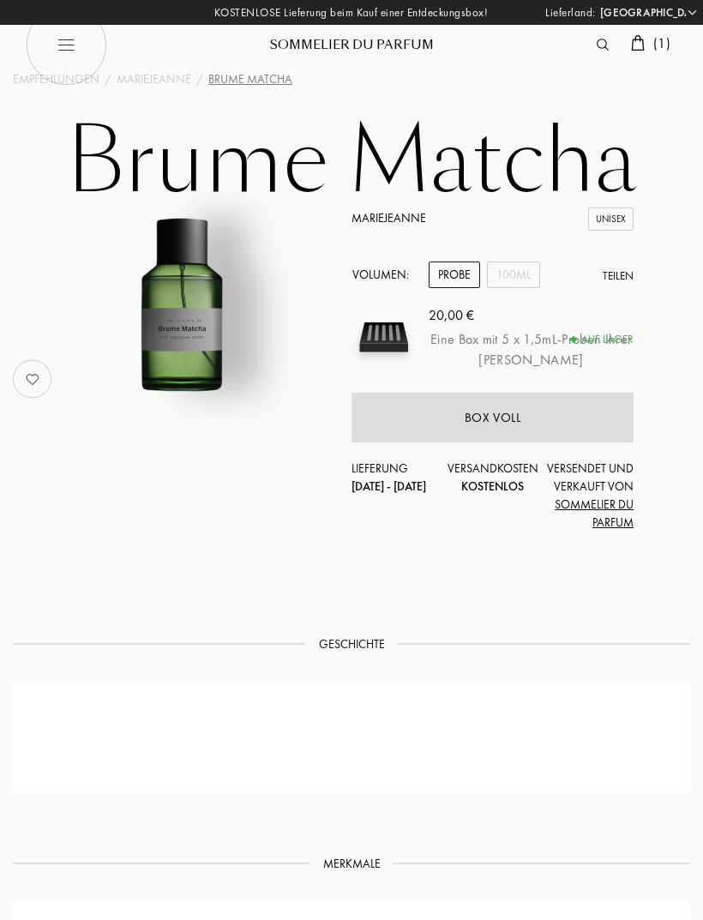
select select "DE"
click at [664, 36] on span "( 1 )" at bounding box center [661, 43] width 17 height 18
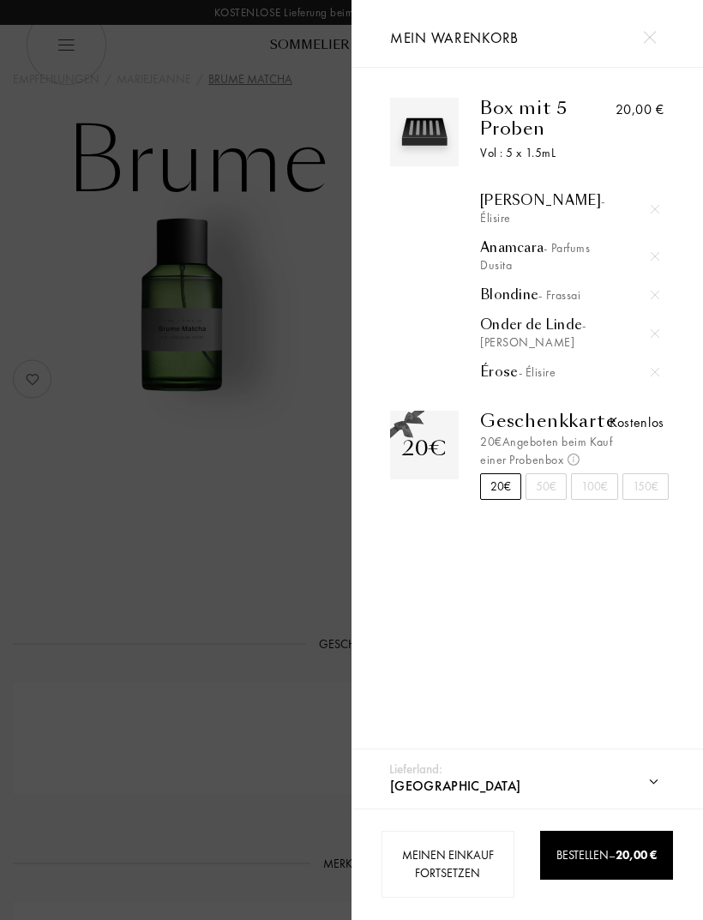
click at [642, 878] on div "Bestellen – 20,00 €" at bounding box center [606, 855] width 133 height 49
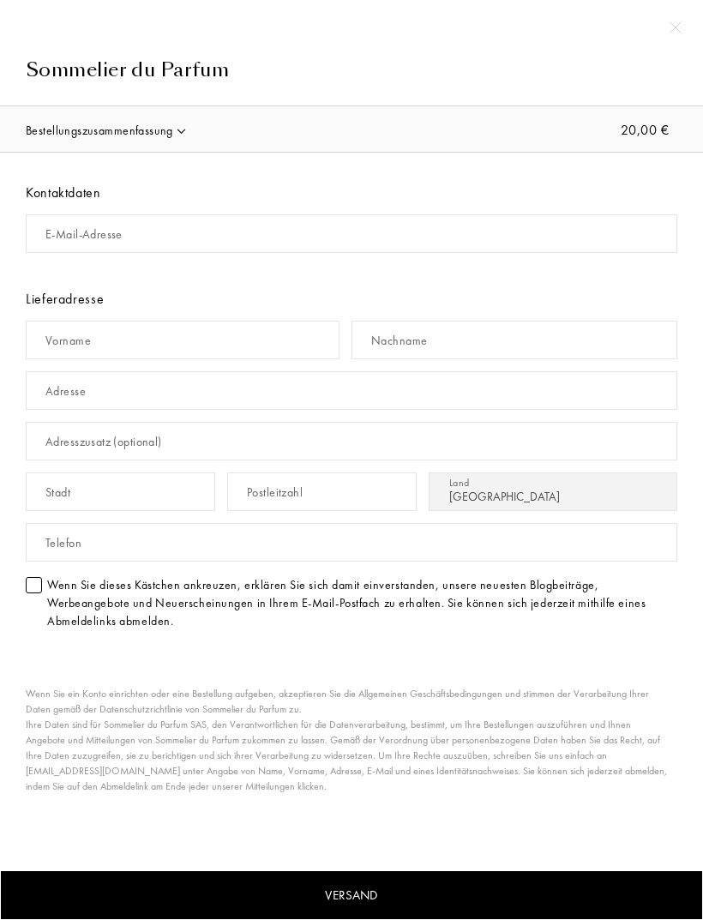
select select "DE"
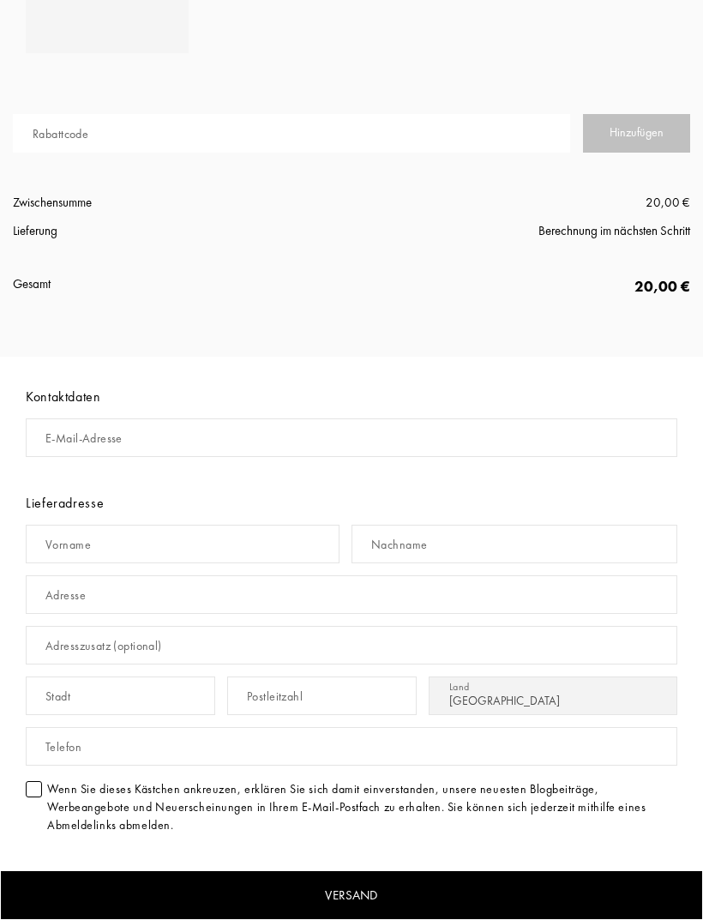
scroll to position [521, 0]
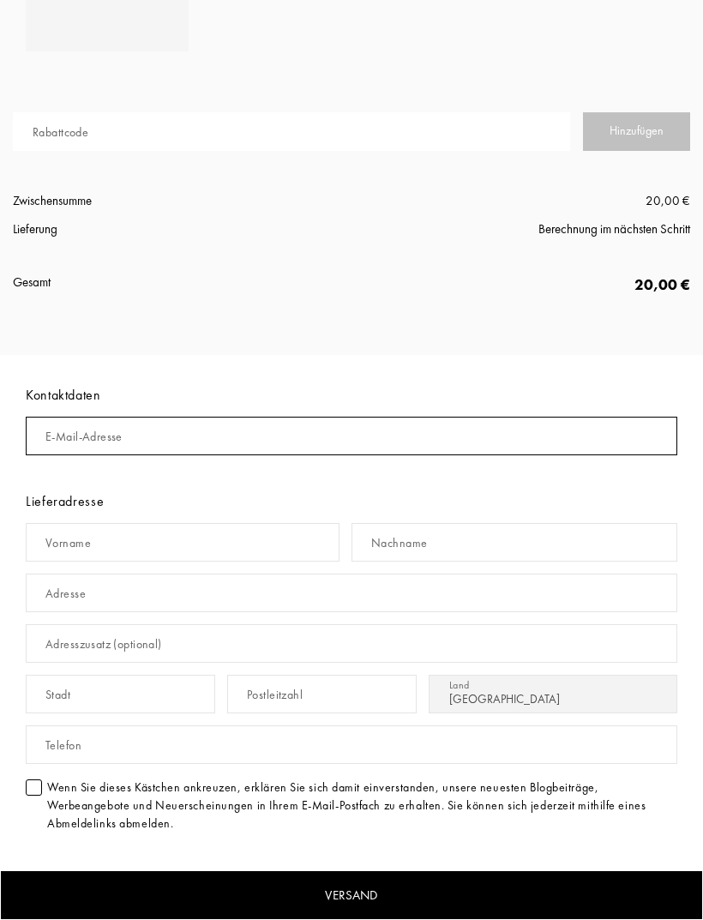
click at [159, 442] on input "mail" at bounding box center [352, 436] width 652 height 39
type input "[EMAIL_ADDRESS][DOMAIN_NAME]"
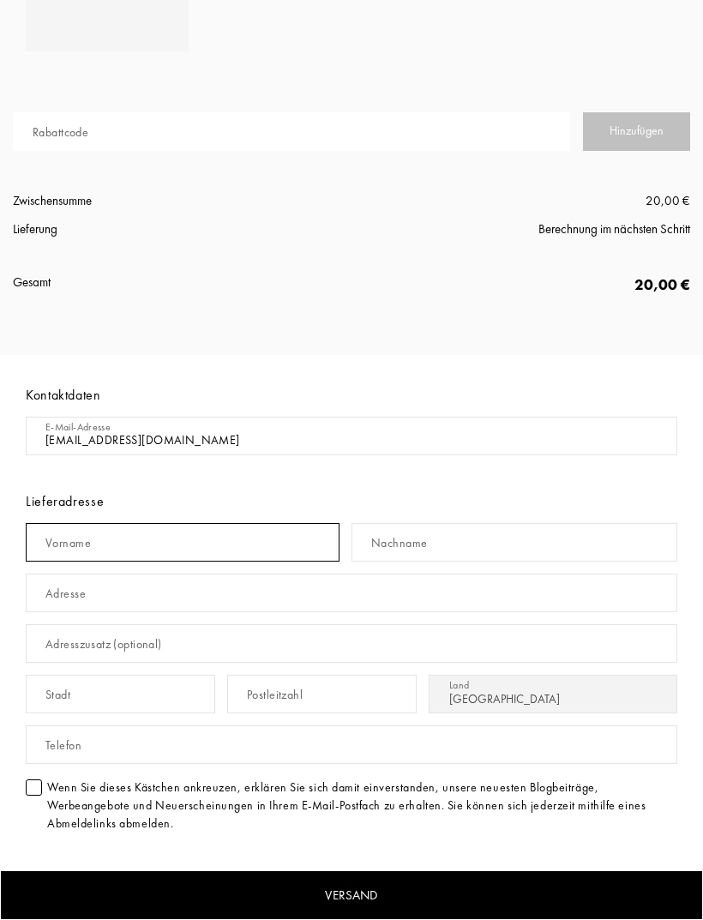
click at [188, 535] on input "text" at bounding box center [183, 542] width 314 height 39
click at [168, 551] on input "text" at bounding box center [183, 542] width 314 height 39
type input "[PERSON_NAME]"
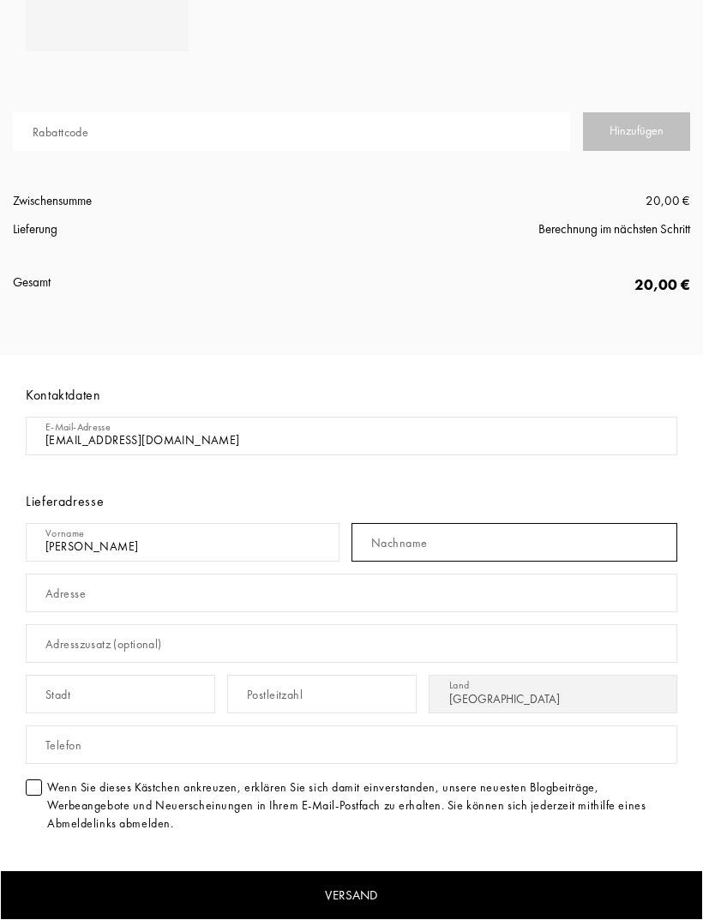
click at [468, 554] on input "text" at bounding box center [515, 542] width 326 height 39
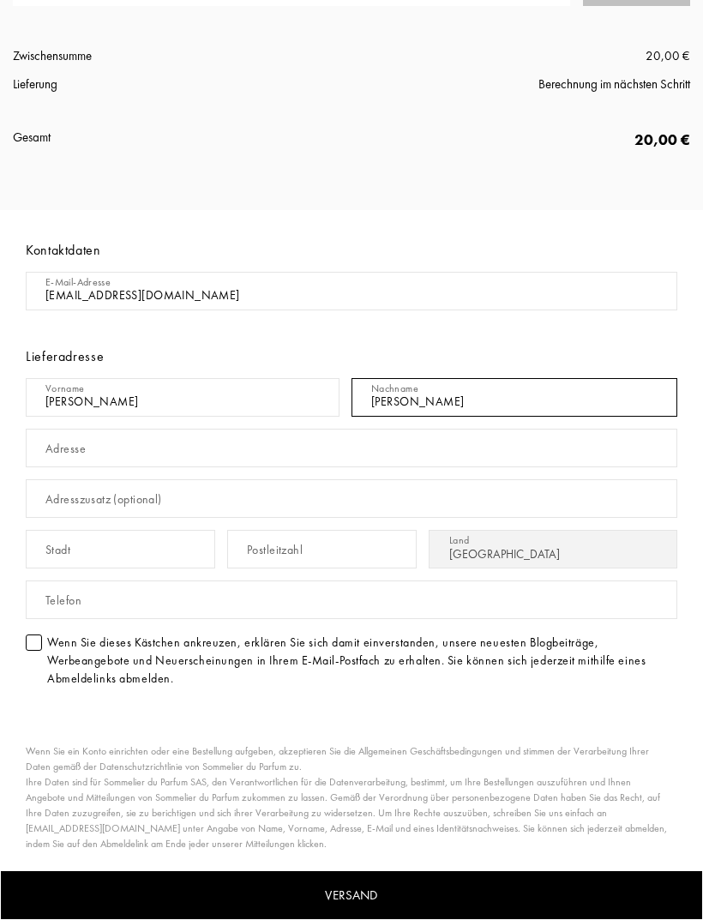
scroll to position [665, 0]
type input "[PERSON_NAME]"
click at [136, 448] on input "text" at bounding box center [352, 448] width 652 height 39
click at [230, 465] on input "[PERSON_NAME]" at bounding box center [352, 448] width 652 height 39
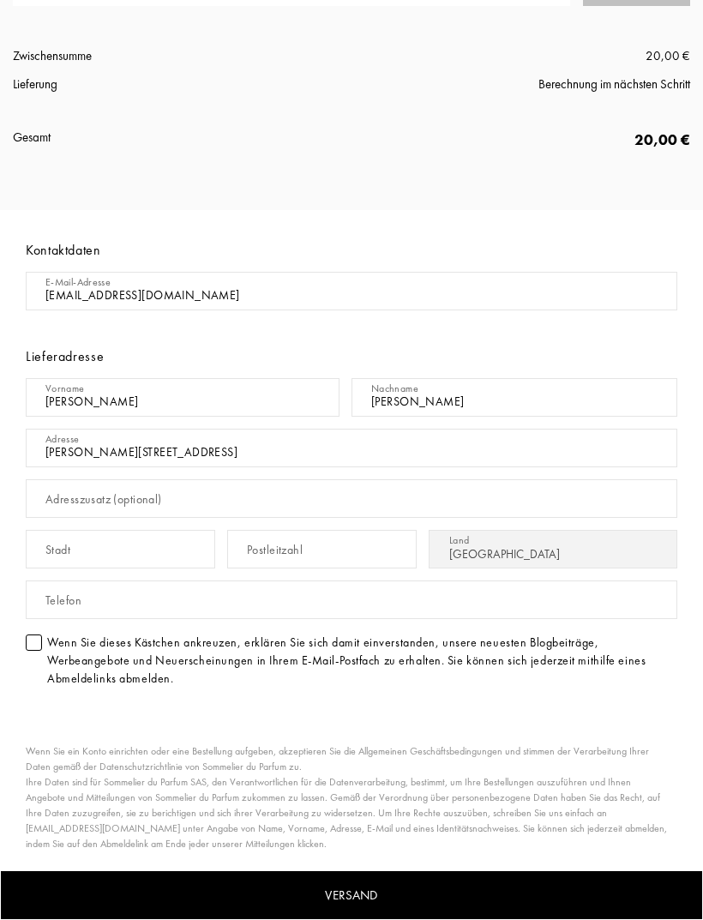
type input "[PERSON_NAME][STREET_ADDRESS]"
click at [135, 533] on input "text" at bounding box center [121, 549] width 190 height 39
type input "Schortens"
click at [303, 549] on input "text" at bounding box center [322, 549] width 190 height 39
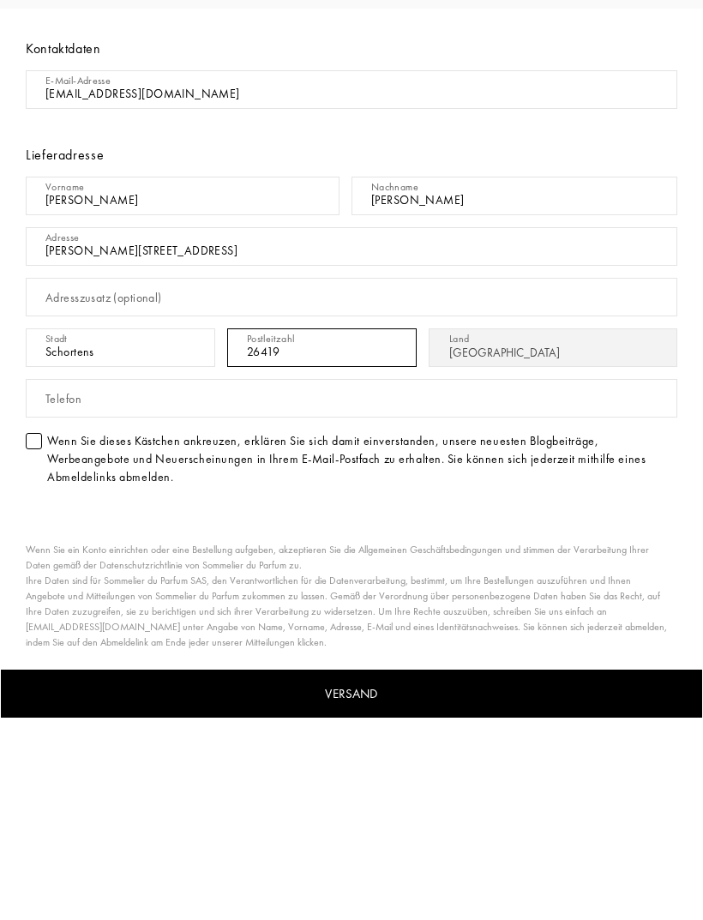
type input "26419"
click at [57, 634] on div "Wenn Sie dieses Kästchen ankreuzen, erklären Sie sich damit einverstanden, unse…" at bounding box center [362, 661] width 630 height 54
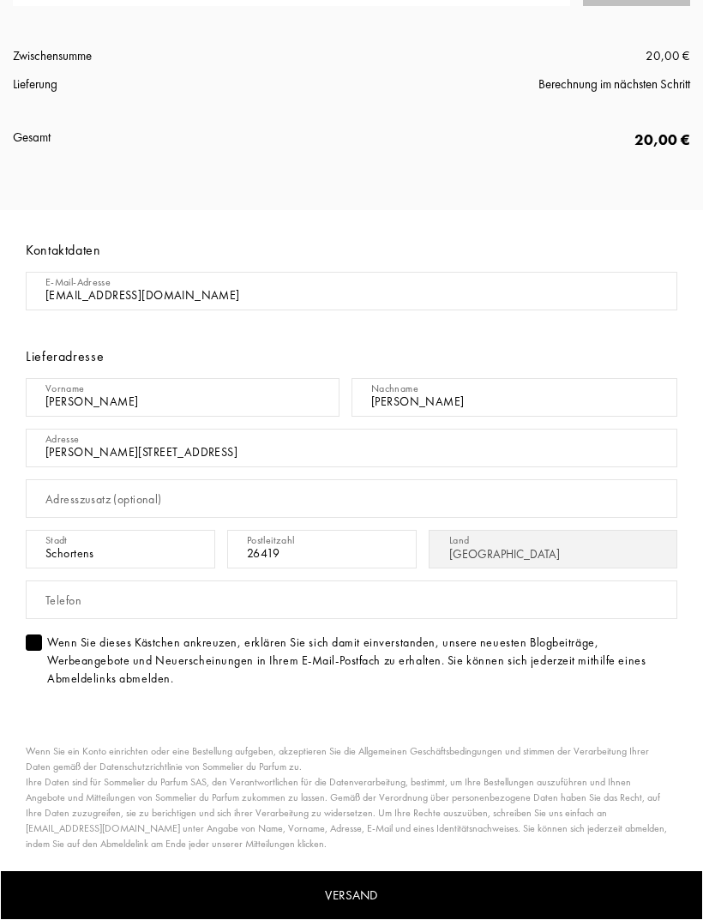
click at [533, 892] on div "Versand" at bounding box center [351, 895] width 703 height 51
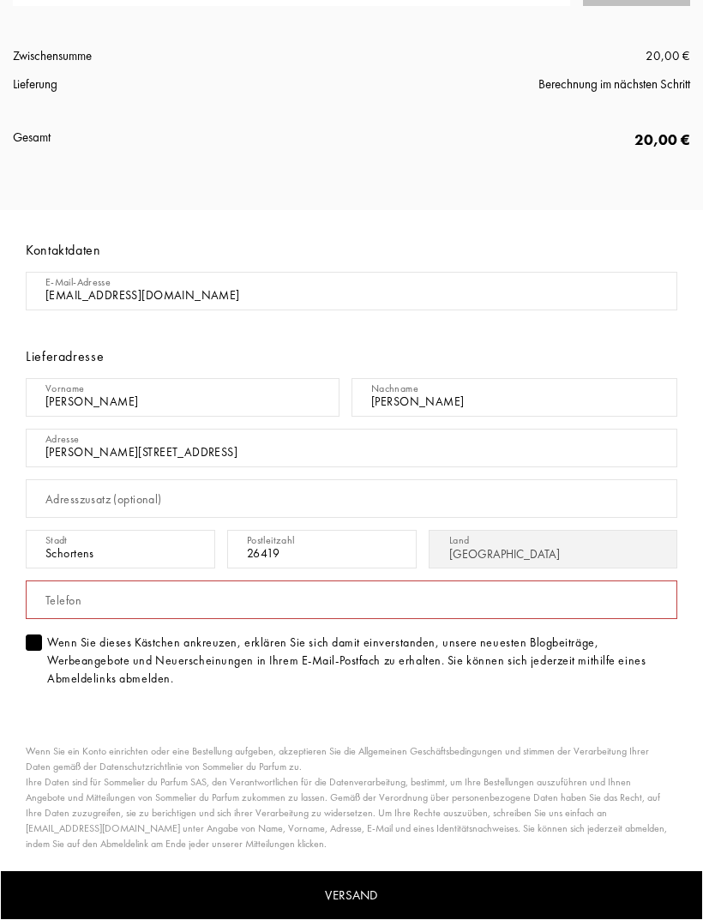
click at [246, 593] on input "text" at bounding box center [352, 600] width 652 height 39
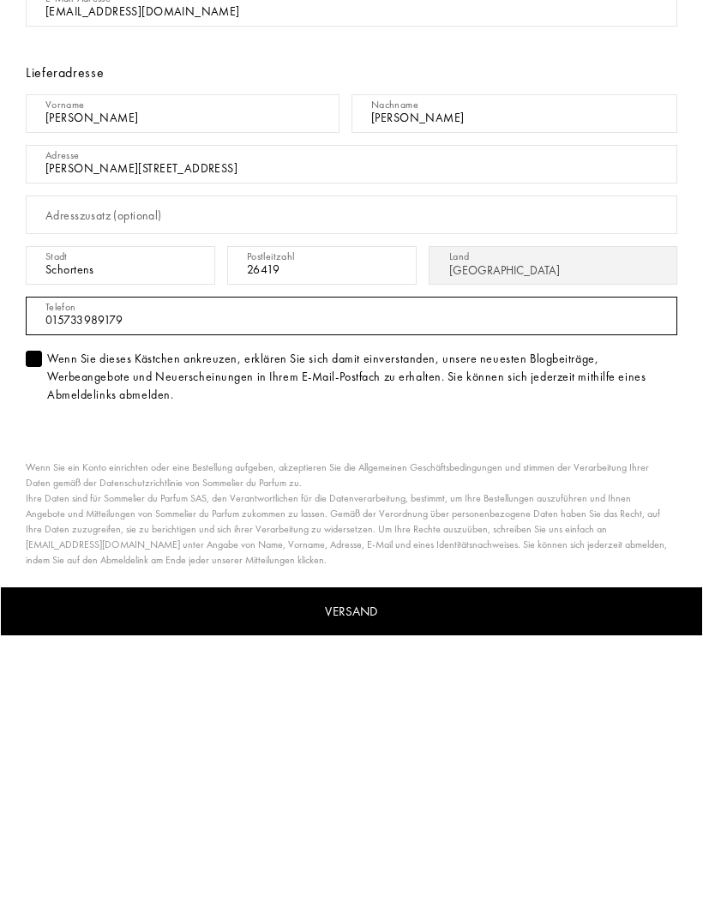
type input "015733989179"
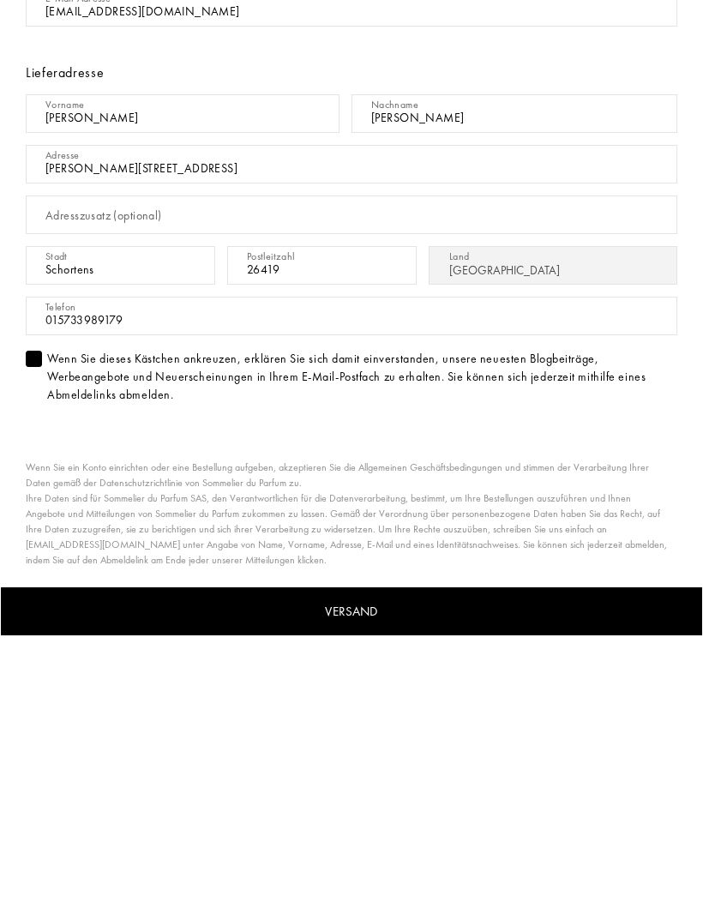
click at [525, 870] on div "Versand" at bounding box center [351, 895] width 703 height 51
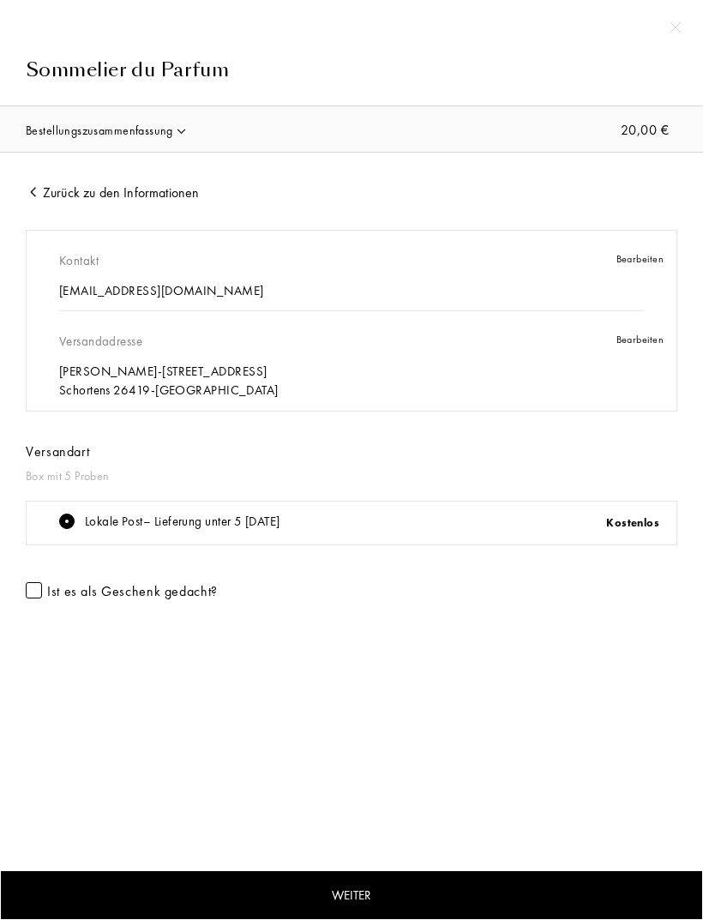
click at [375, 894] on div "Weiter" at bounding box center [351, 895] width 703 height 51
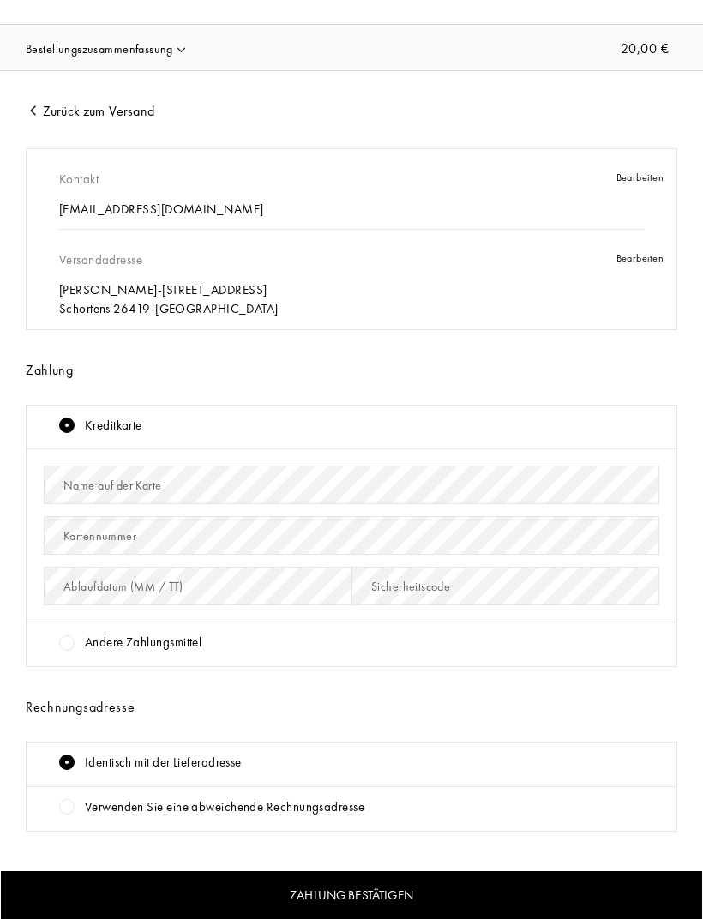
scroll to position [81, 0]
click at [157, 645] on div "Andere Zahlungsmittel" at bounding box center [143, 644] width 117 height 20
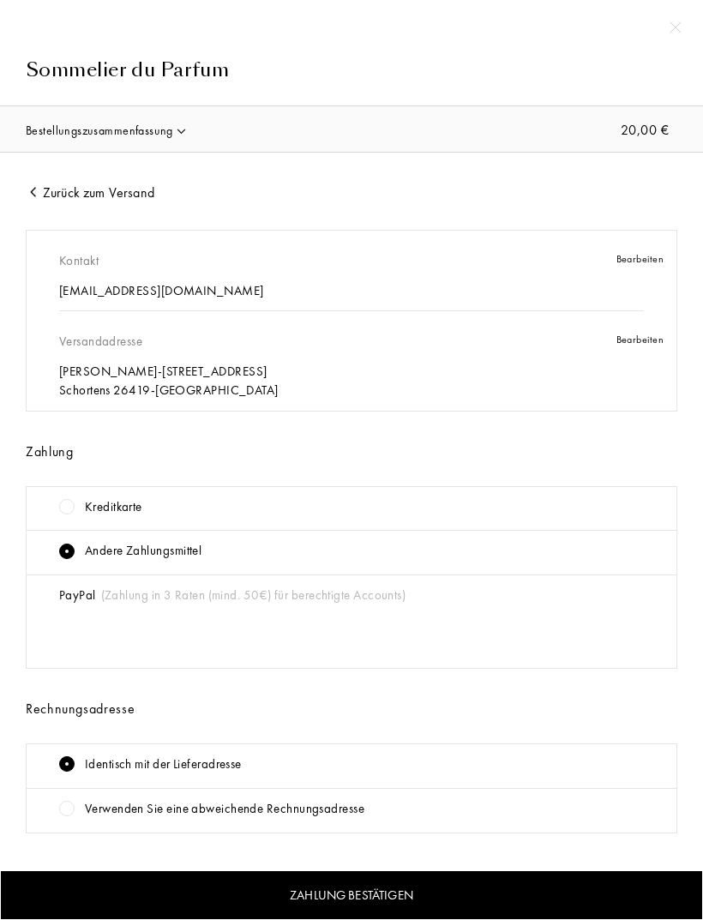
click at [141, 121] on div "Bestellungszusammenfassung" at bounding box center [107, 130] width 162 height 18
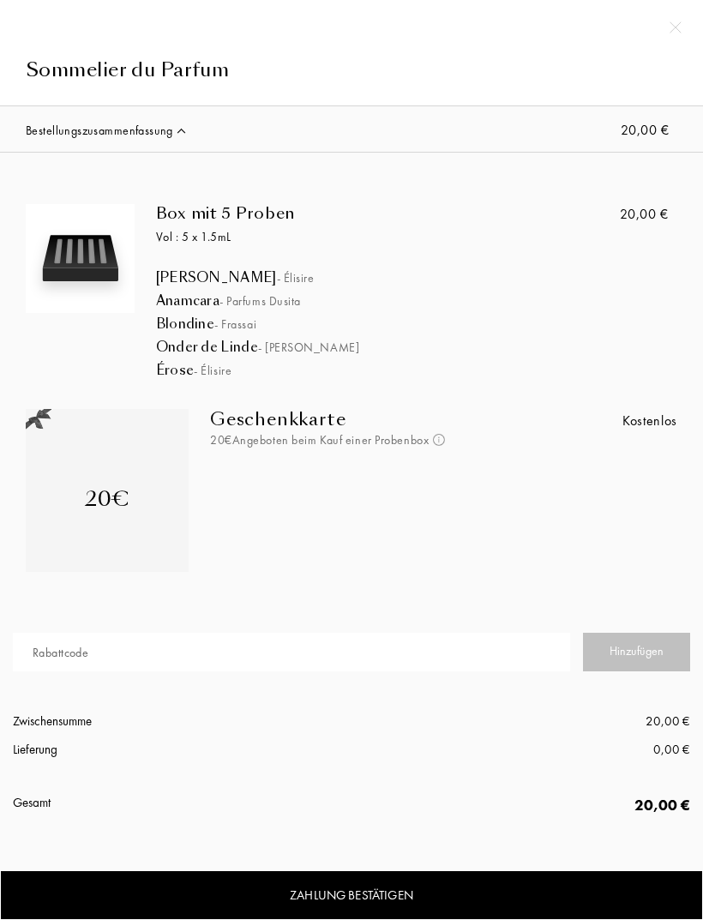
copy div "Jasmin Paradis - Élisire"
copy div "Anamcara - Parfums Dusita"
click at [185, 333] on div "Blondine - Frassai" at bounding box center [407, 324] width 503 height 17
copy div "Blondine - Frassai"
